Goal: Task Accomplishment & Management: Use online tool/utility

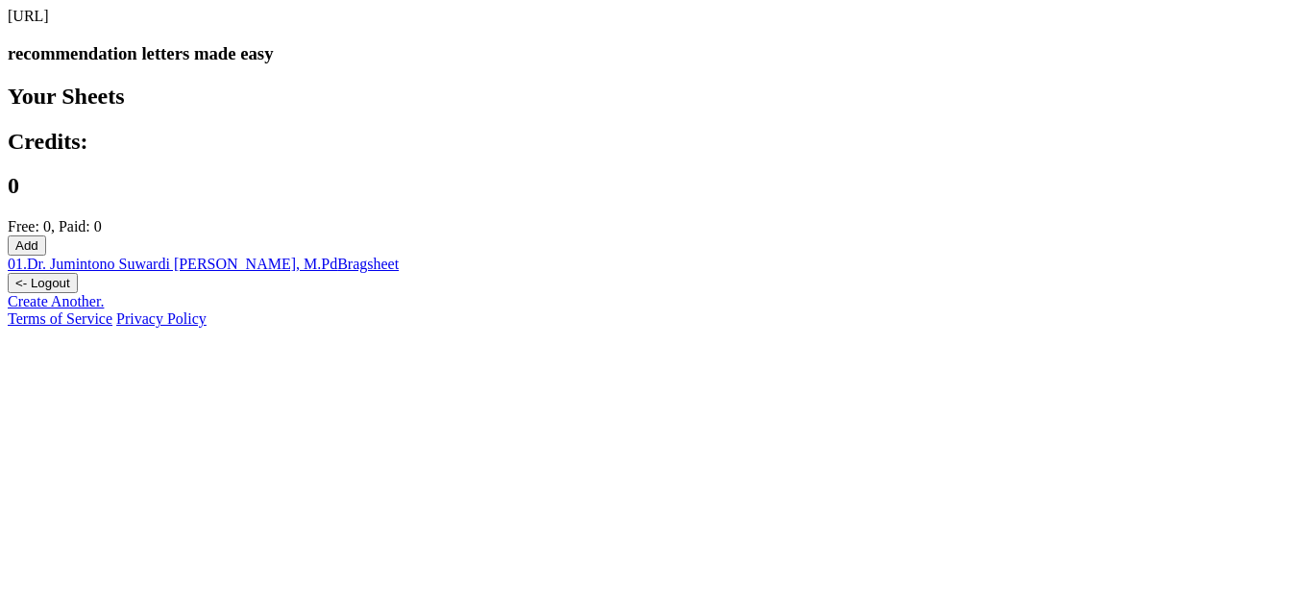
click at [104, 309] on link "Create Another." at bounding box center [56, 301] width 96 height 16
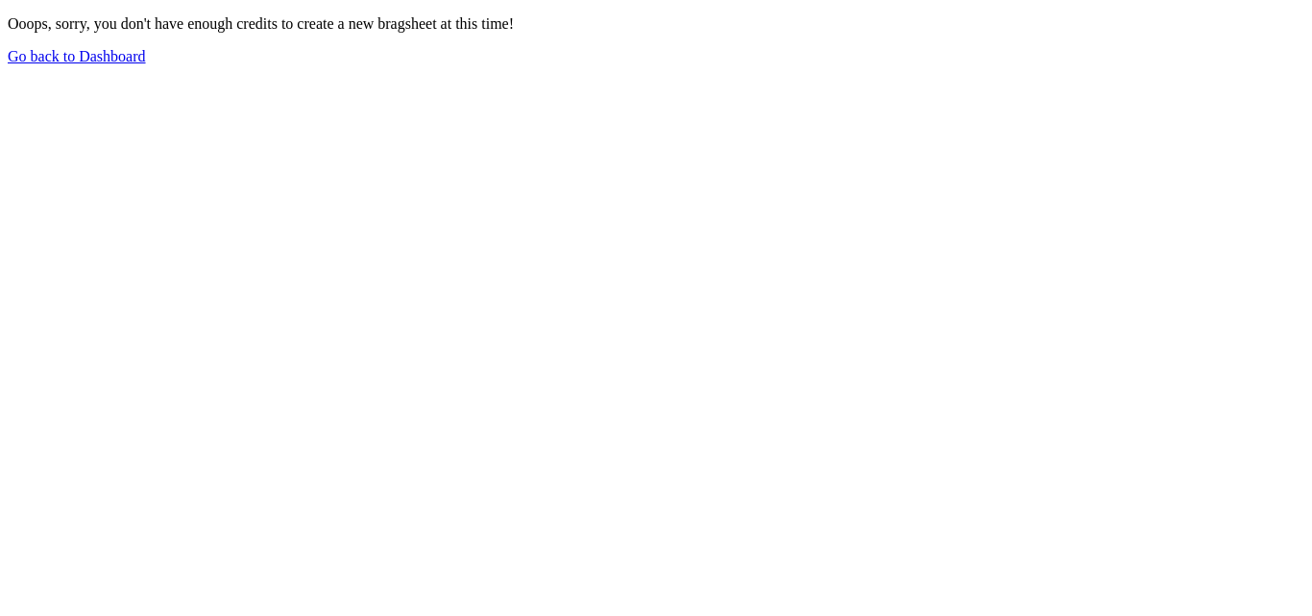
click at [146, 64] on link "Go back to Dashboard" at bounding box center [77, 56] width 138 height 16
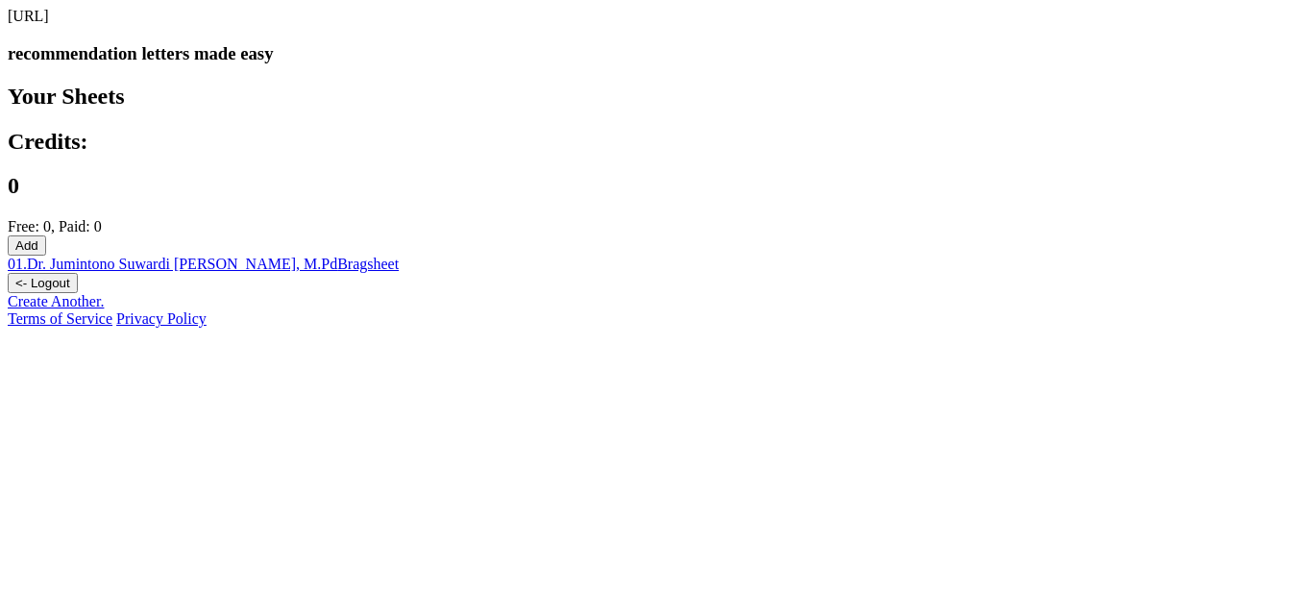
click at [640, 310] on div "Create Another." at bounding box center [649, 301] width 1283 height 17
click at [691, 113] on div "Your Sheets Credits: 0 Free: 0, Paid: 0 Add 01 . Dr. Jumintono Suwardi [PERSON_…" at bounding box center [649, 189] width 1283 height 210
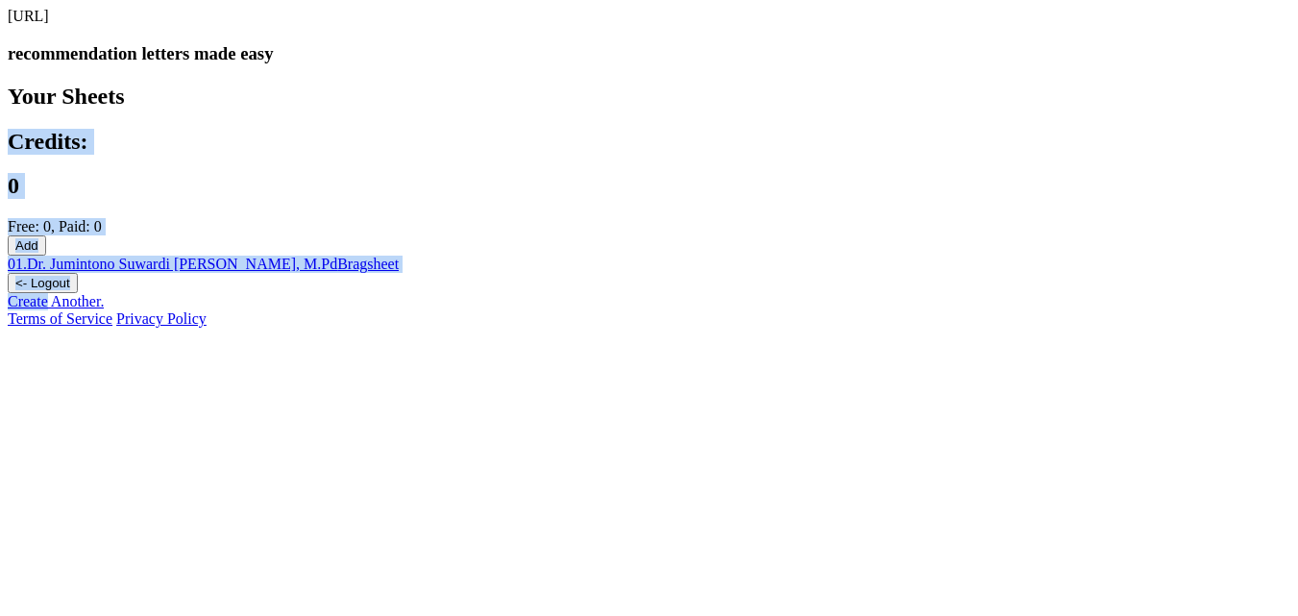
drag, startPoint x: 691, startPoint y: 113, endPoint x: 487, endPoint y: 526, distance: 459.8
click at [487, 310] on div "[URL] recommendation letters made easy Your Sheets Credits: 0 Free: 0, Paid: 0 …" at bounding box center [649, 159] width 1283 height 303
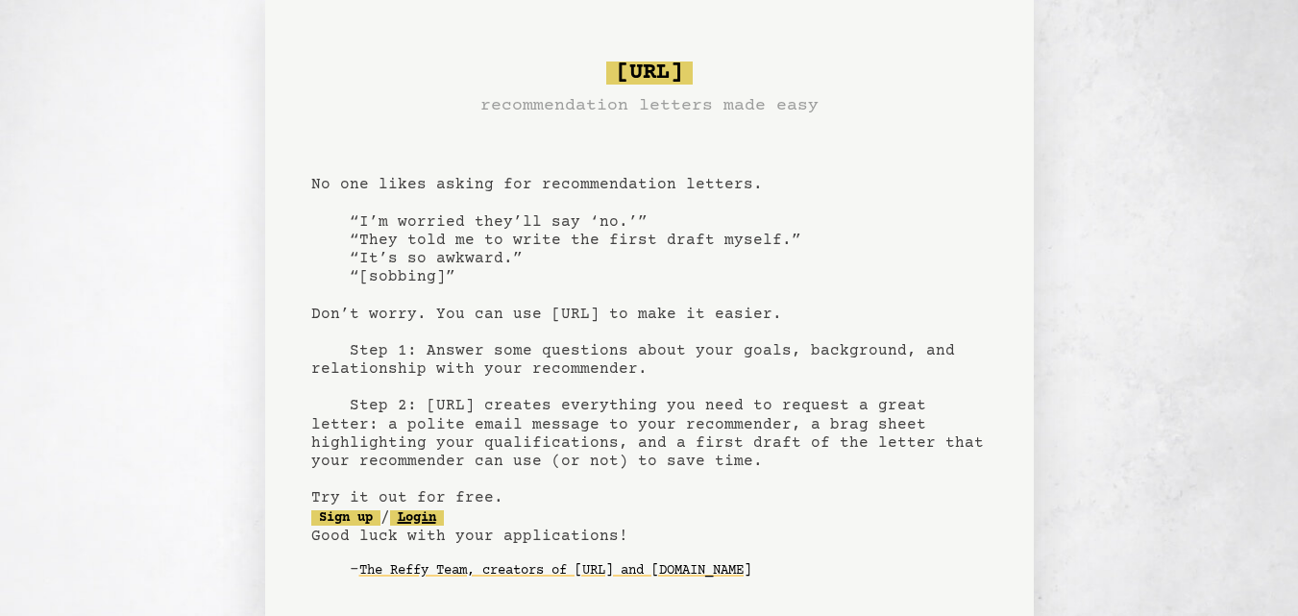
click at [429, 522] on link "Login" at bounding box center [417, 517] width 54 height 15
